Goal: Find specific page/section: Find specific page/section

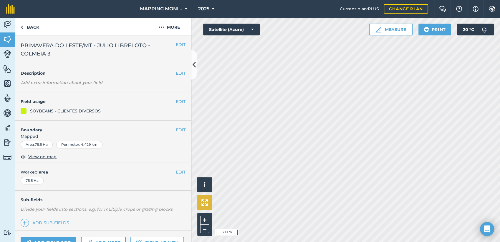
click at [204, 200] on div "Hello i © 2025 TomTom, Microsoft 500 m + – Satellite (Azure) Measure Print 20 °…" at bounding box center [345, 130] width 309 height 224
click at [333, 13] on div "MAPPING MONITORAMENTO AGRICOLA 2025 Current plan : PLUS Change plan Farm Chat H…" at bounding box center [250, 121] width 500 height 242
click at [345, 241] on html "MAPPING MONITORAMENTO AGRICOLA 2025 Current plan : PLUS Change plan Farm Chat H…" at bounding box center [250, 121] width 500 height 242
click at [297, 0] on html "MAPPING MONITORAMENTO AGRICOLA 2025 Current plan : PLUS Change plan Farm Chat H…" at bounding box center [250, 121] width 500 height 242
drag, startPoint x: 39, startPoint y: 27, endPoint x: 60, endPoint y: 27, distance: 20.6
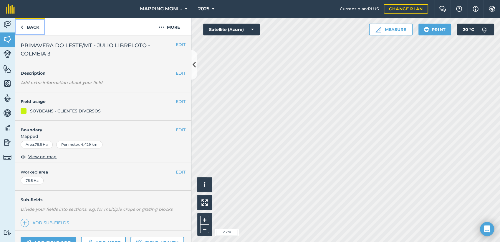
click at [39, 27] on link "Back" at bounding box center [30, 26] width 30 height 17
click at [33, 29] on link "Back" at bounding box center [30, 26] width 30 height 17
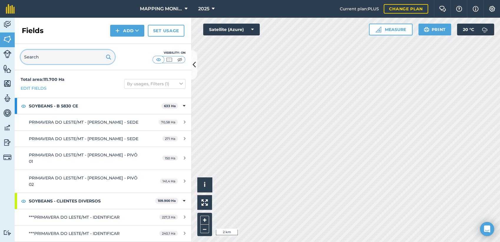
click at [65, 58] on input "text" at bounding box center [68, 57] width 94 height 14
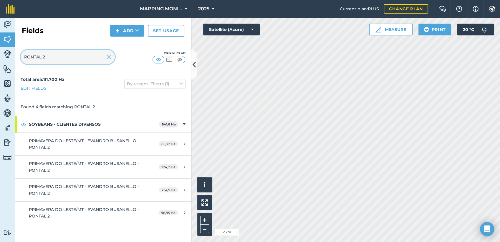
type input "PONTAL 2"
click at [107, 60] on img at bounding box center [108, 56] width 5 height 7
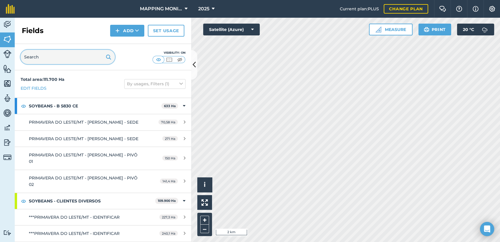
click at [44, 55] on input "text" at bounding box center [68, 57] width 94 height 14
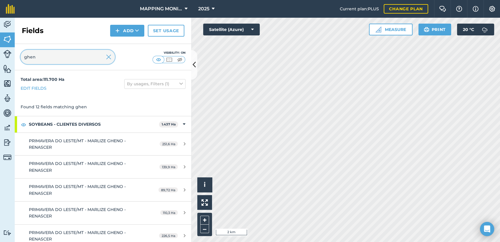
type input "ghen"
click at [111, 55] on img at bounding box center [108, 56] width 5 height 7
